Goal: Task Accomplishment & Management: Manage account settings

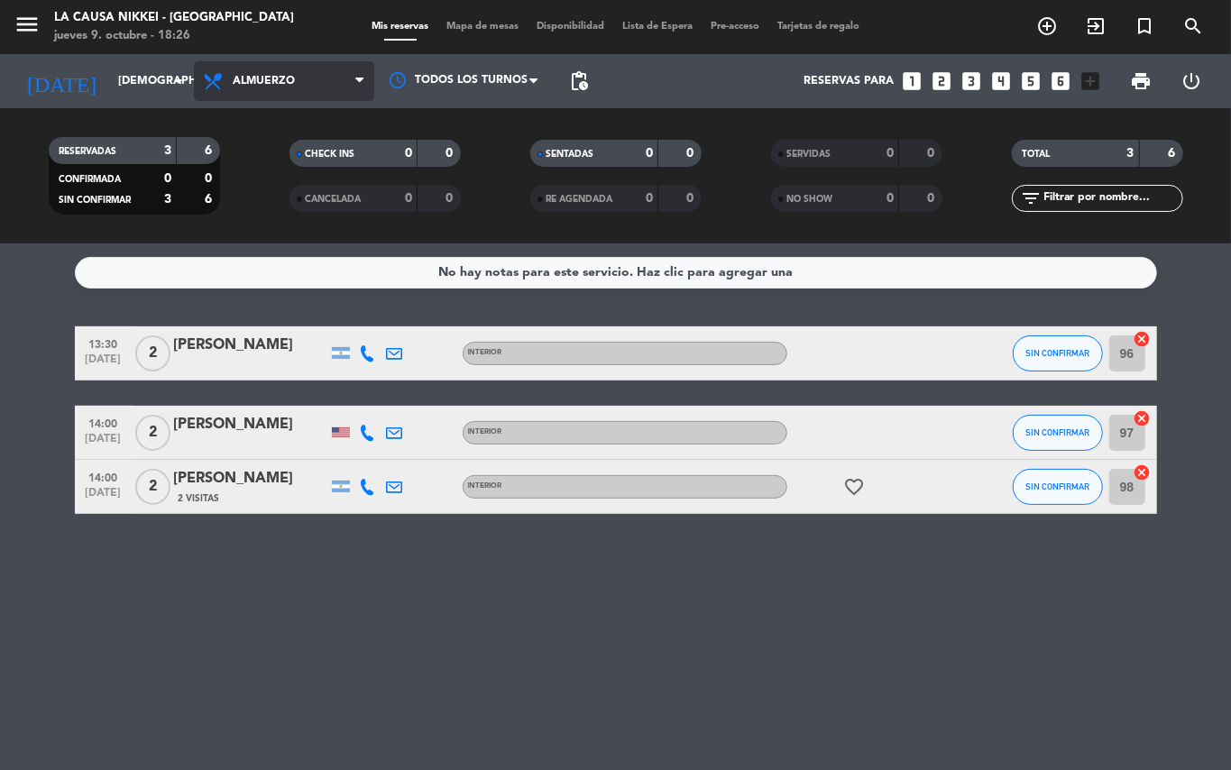
click at [343, 94] on span "Almuerzo" at bounding box center [284, 81] width 180 height 40
click at [268, 228] on div "menu La Causa Nikkei - [GEOGRAPHIC_DATA] [DATE] 9. octubre - 18:26 Mis reservas…" at bounding box center [615, 121] width 1231 height 243
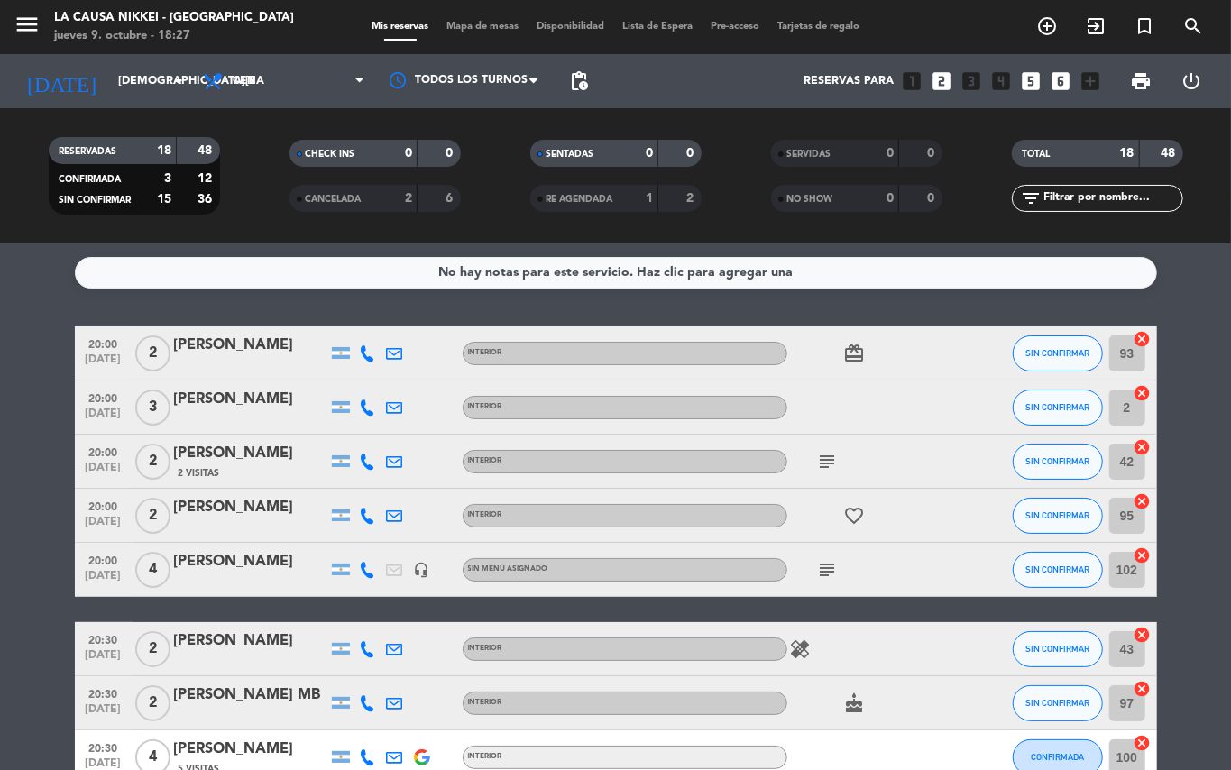
click at [831, 462] on icon "subject" at bounding box center [828, 462] width 22 height 22
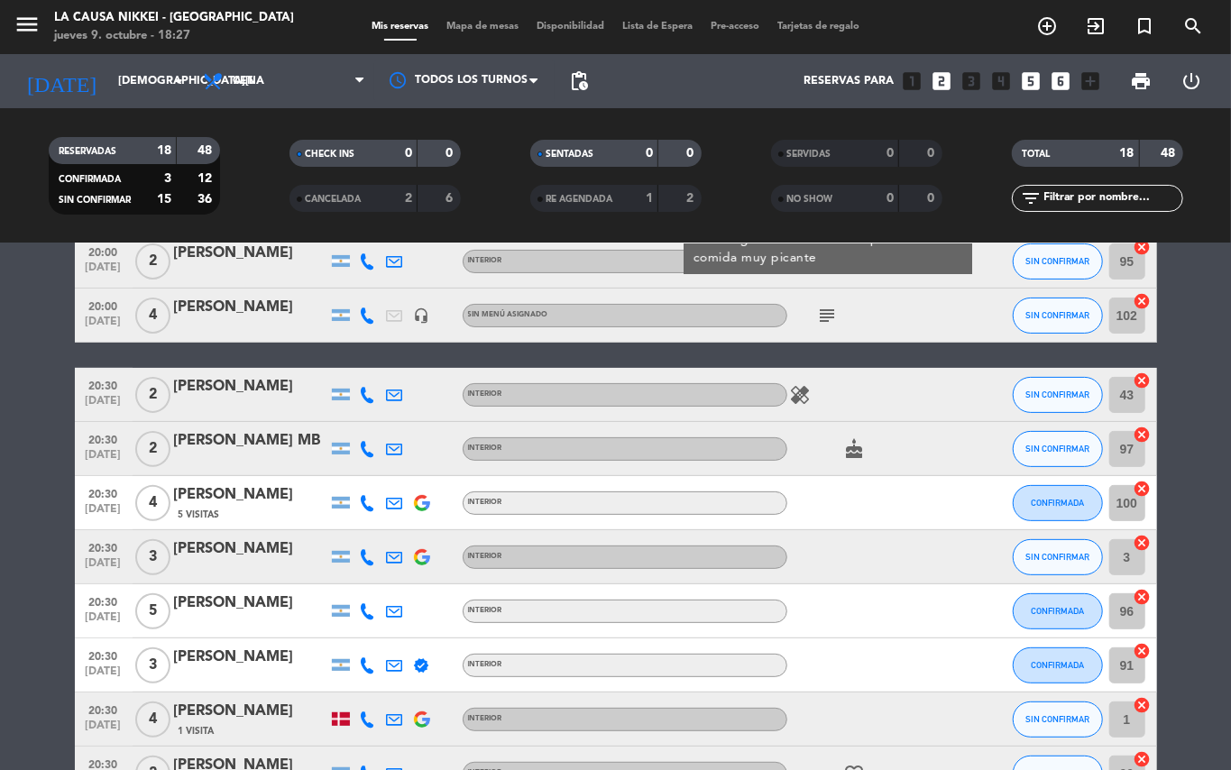
scroll to position [257, 0]
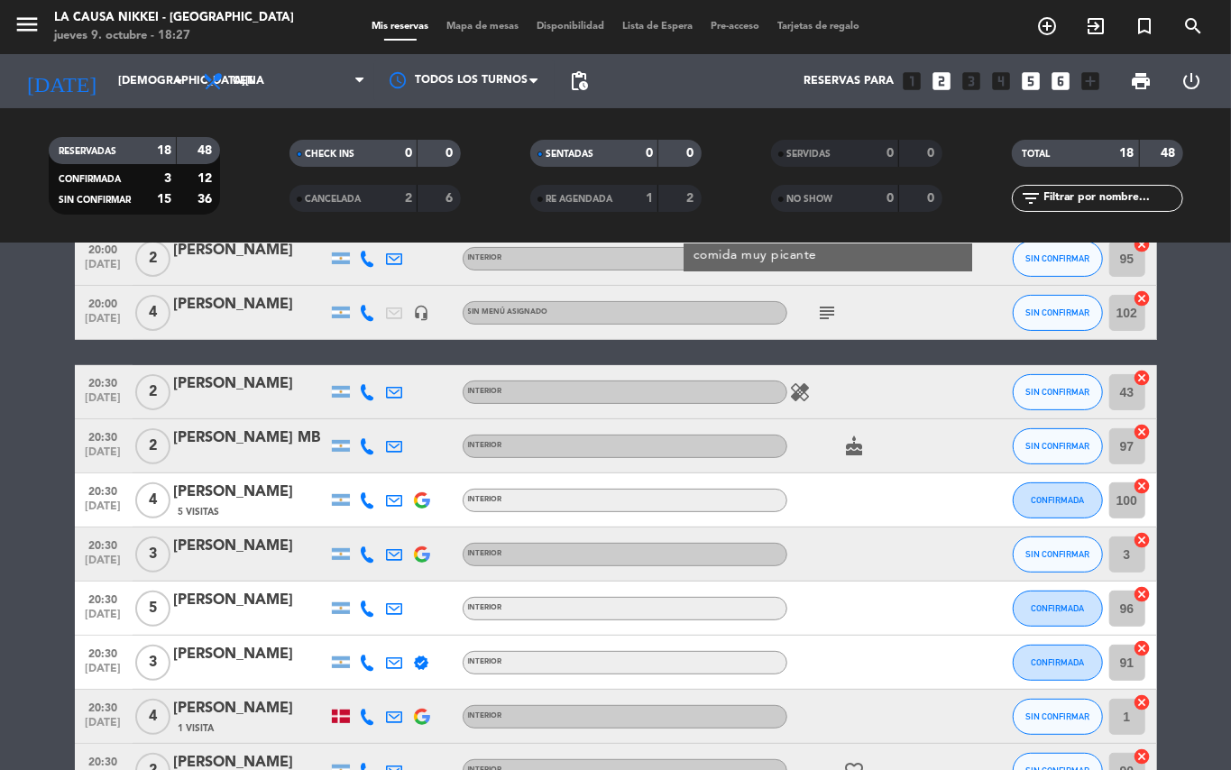
click at [830, 307] on icon "subject" at bounding box center [828, 313] width 22 height 22
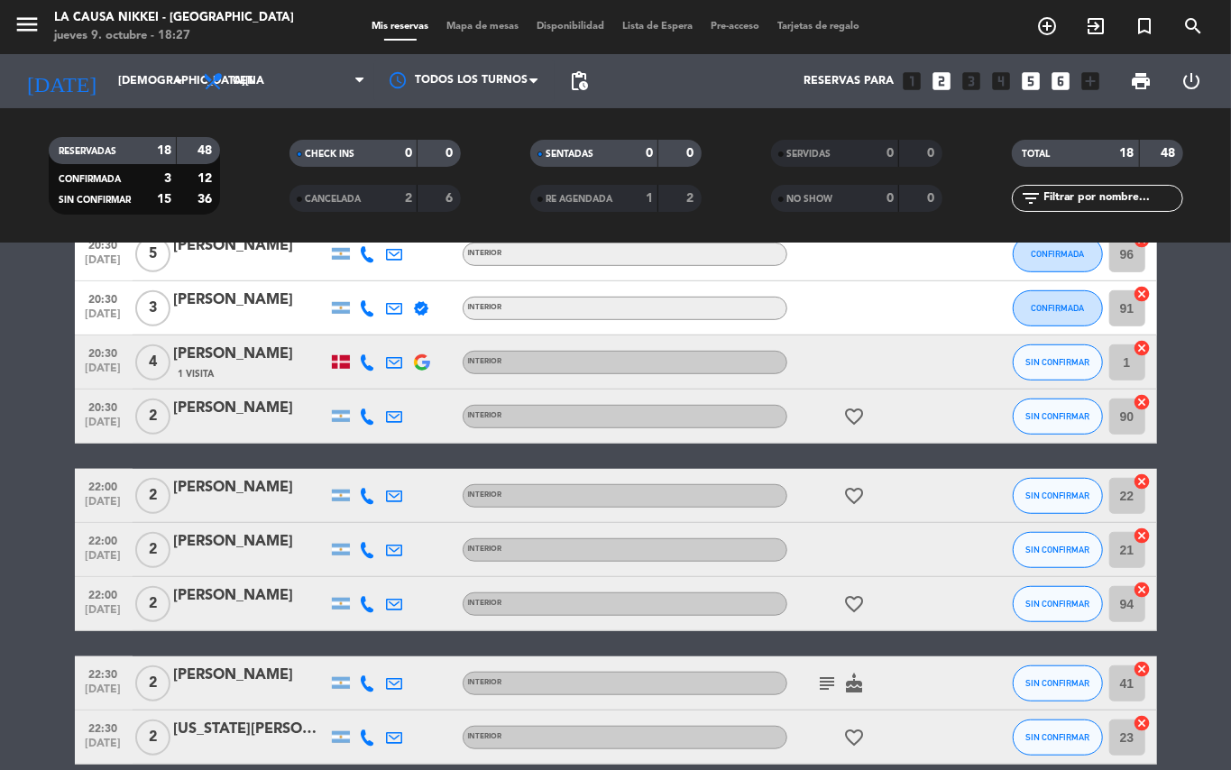
scroll to position [694, 0]
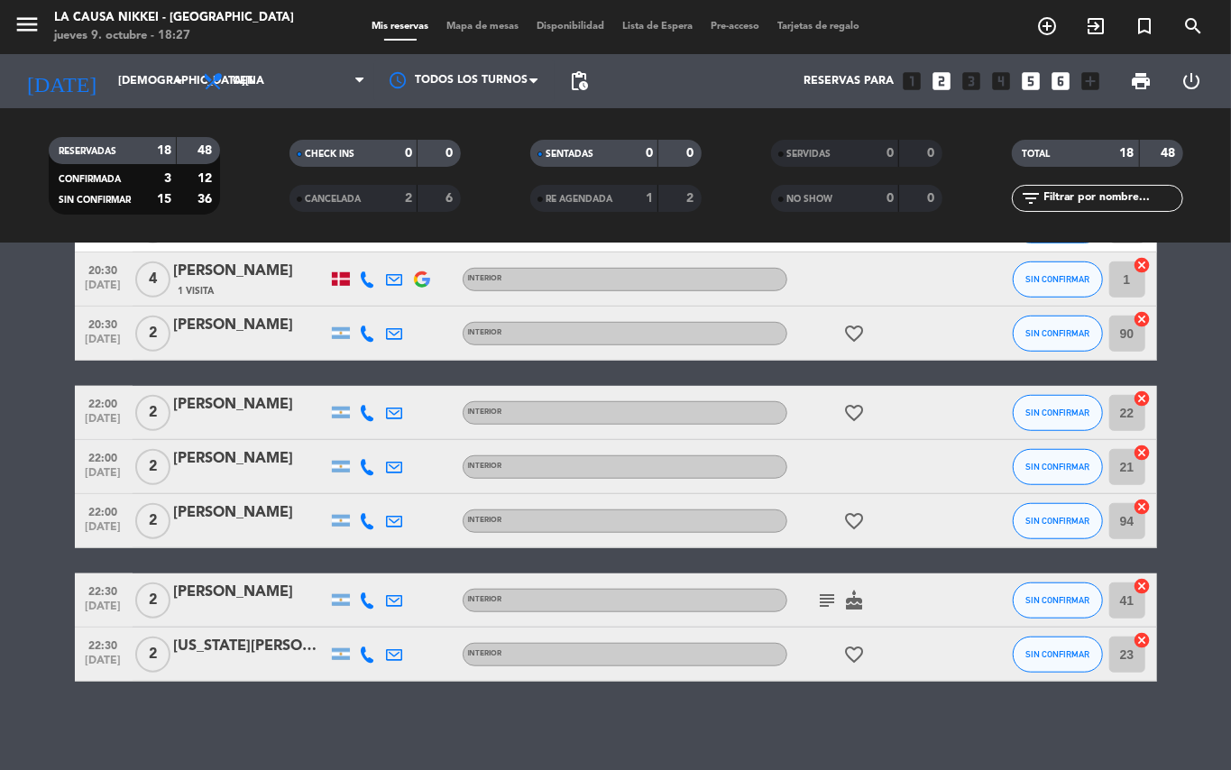
click at [829, 595] on icon "subject" at bounding box center [828, 601] width 22 height 22
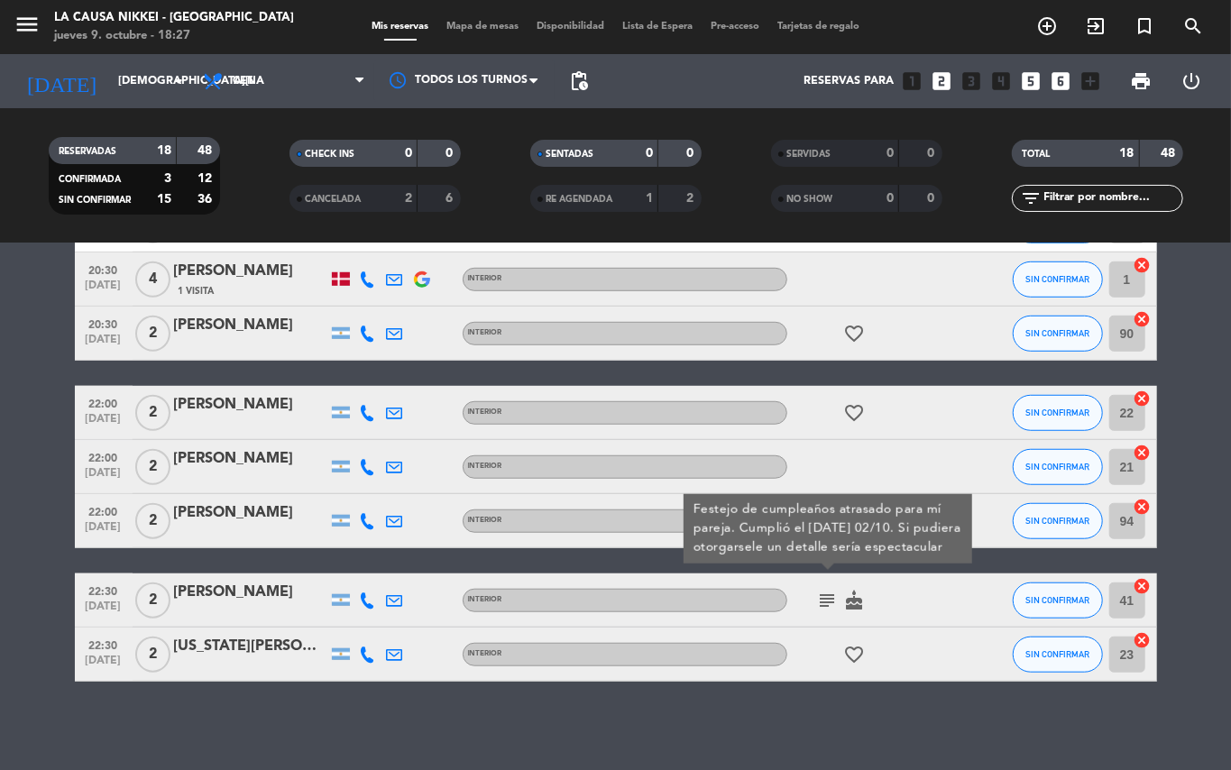
click at [834, 600] on icon "subject" at bounding box center [828, 601] width 22 height 22
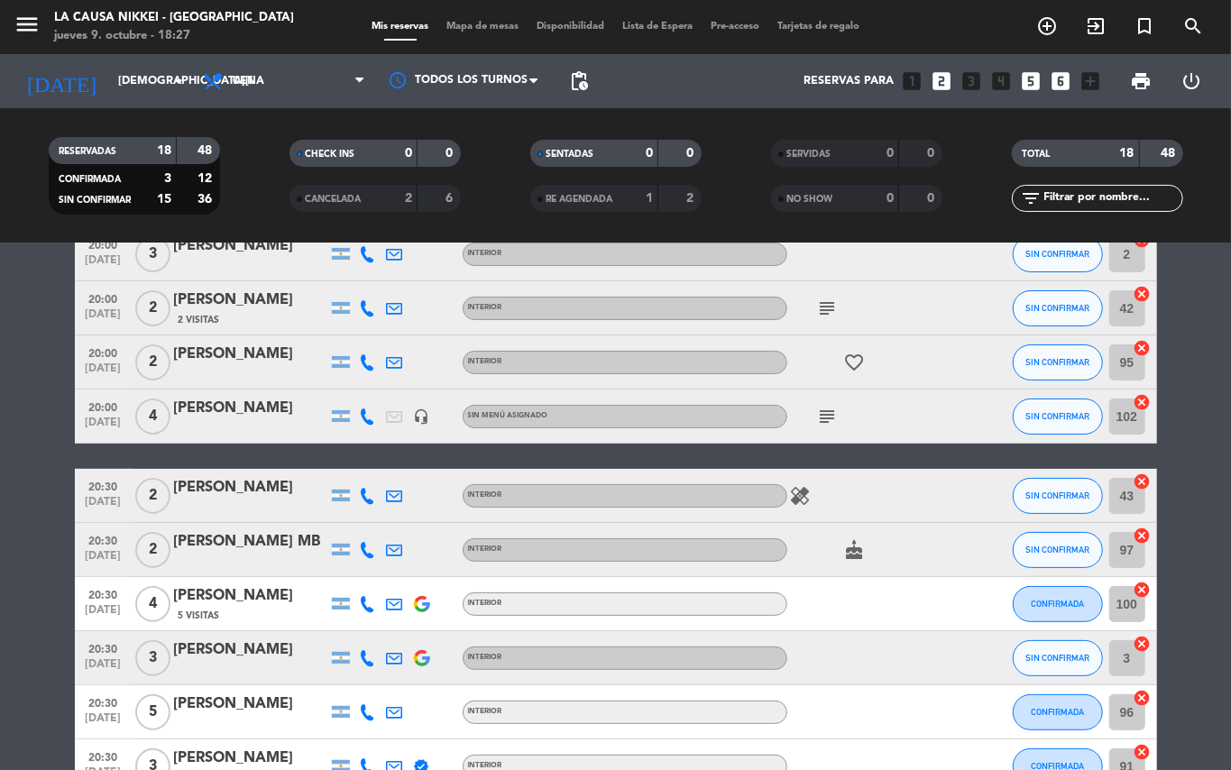
scroll to position [0, 0]
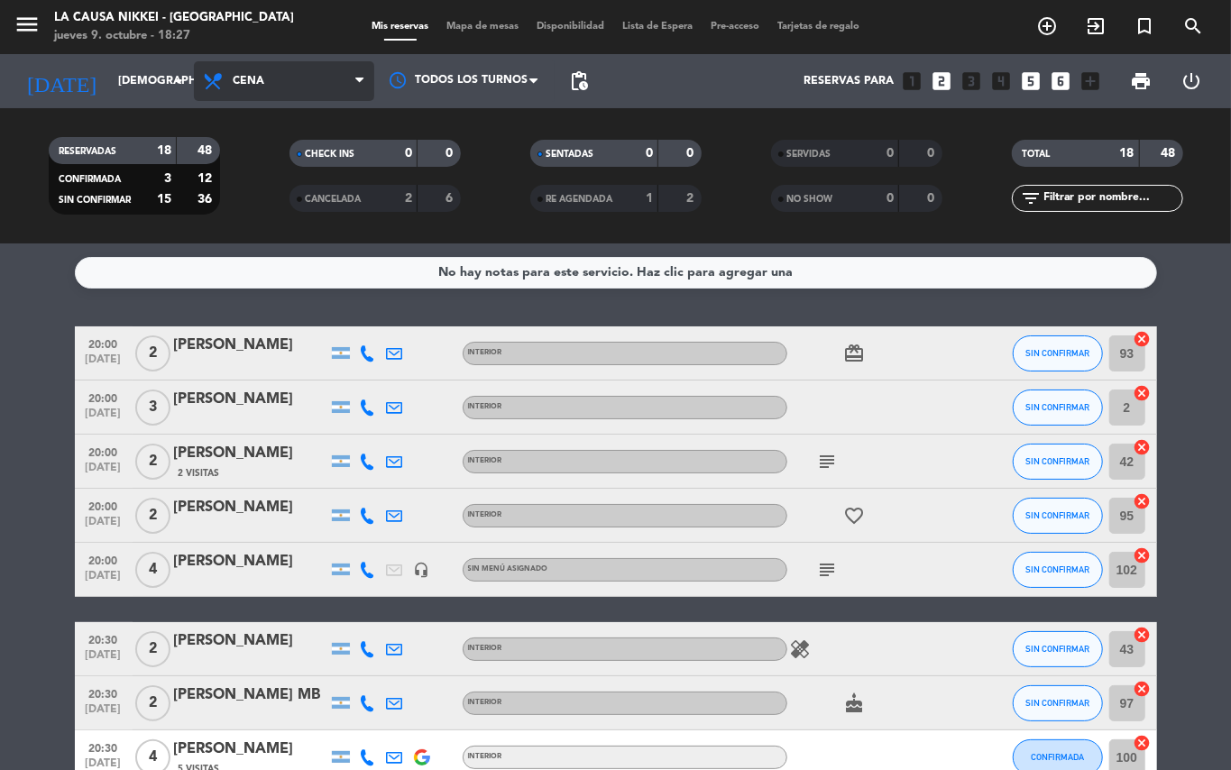
click at [350, 77] on span "Cena" at bounding box center [284, 81] width 180 height 40
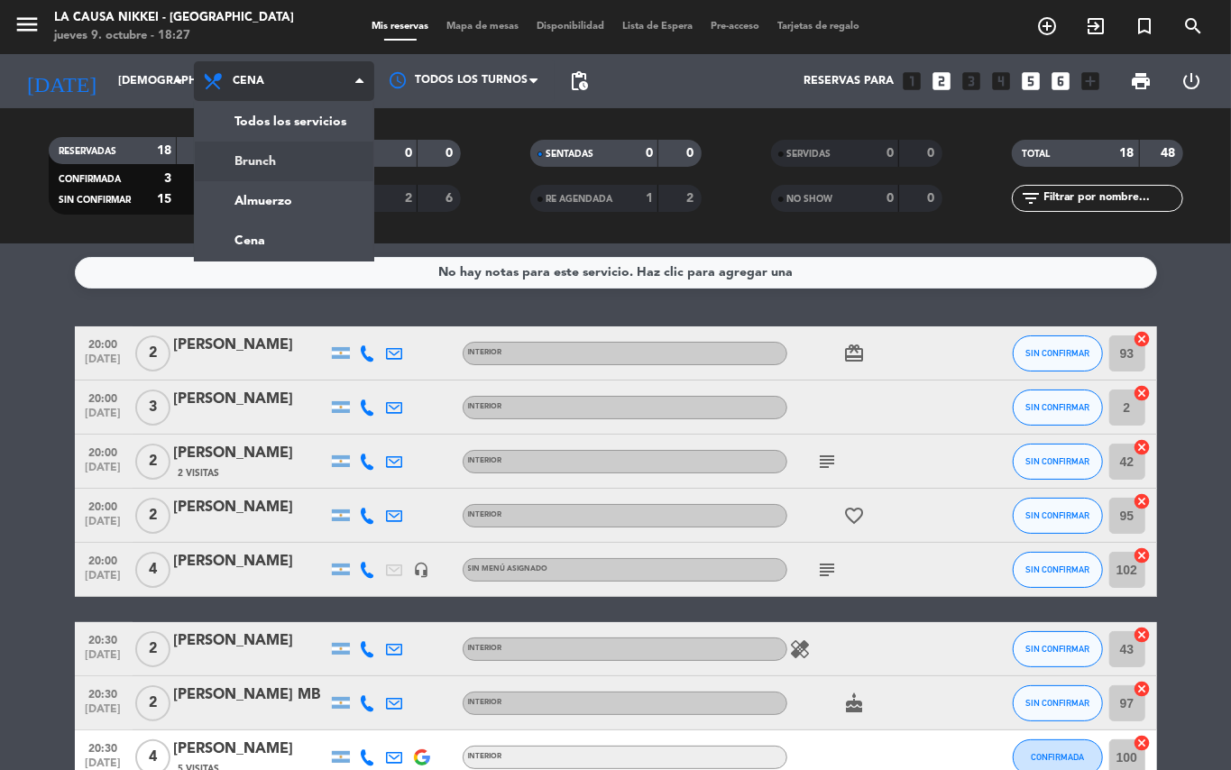
click at [274, 151] on div "menu La Causa Nikkei - [GEOGRAPHIC_DATA] [DATE] 9. octubre - 18:27 Mis reservas…" at bounding box center [615, 121] width 1231 height 243
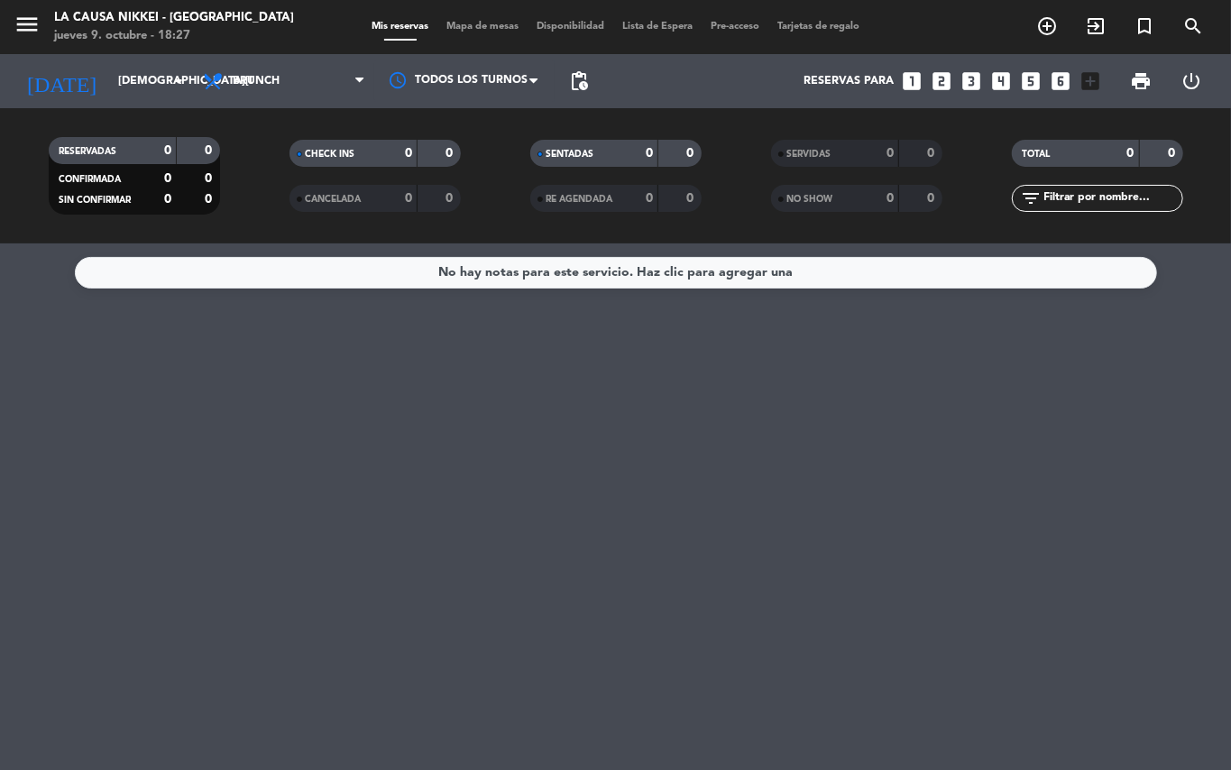
click at [348, 83] on span "Brunch" at bounding box center [284, 81] width 180 height 40
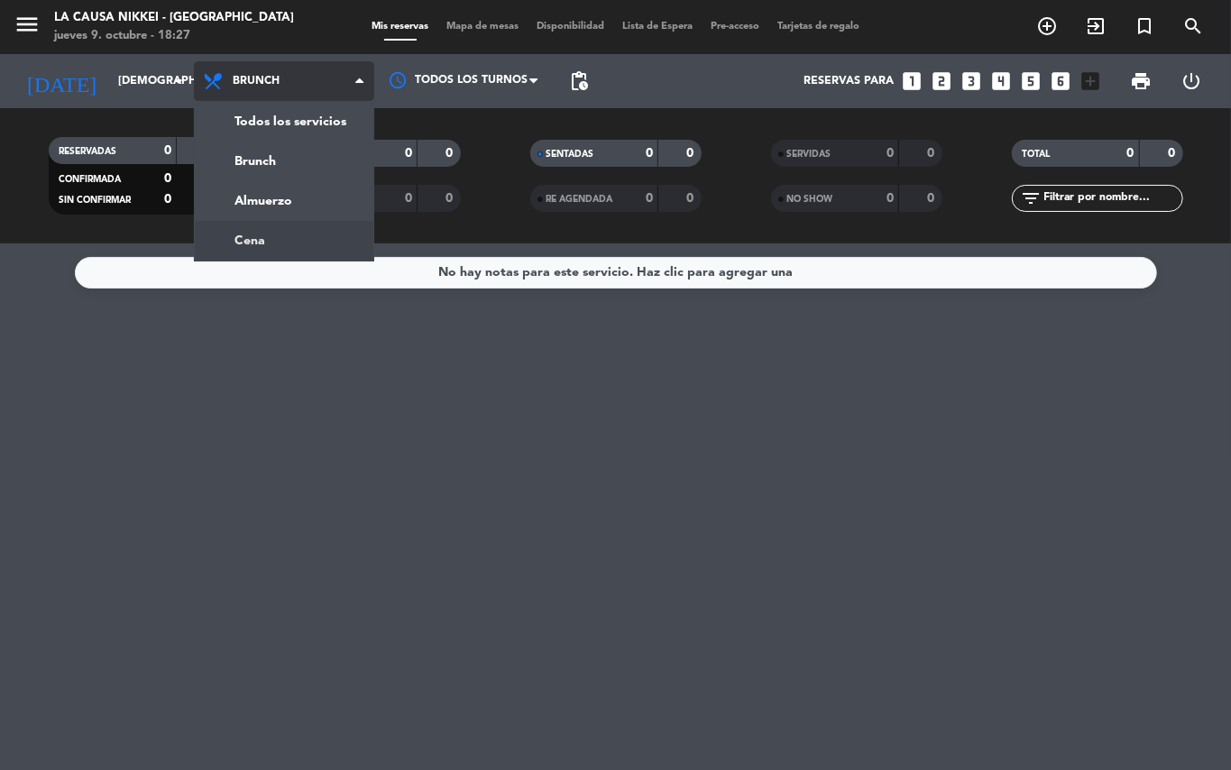
click at [265, 239] on div "menu La Causa Nikkei - [GEOGRAPHIC_DATA] [DATE] 9. octubre - 18:27 Mis reservas…" at bounding box center [615, 121] width 1231 height 243
